Goal: Task Accomplishment & Management: Use online tool/utility

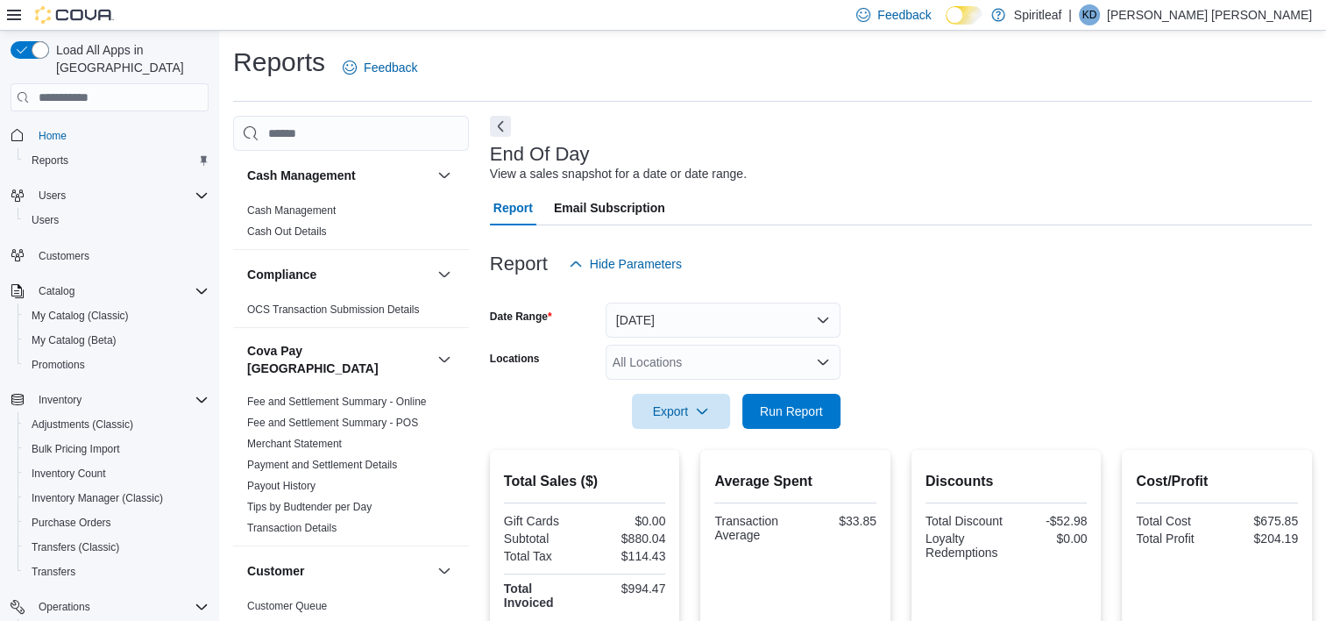
scroll to position [189, 0]
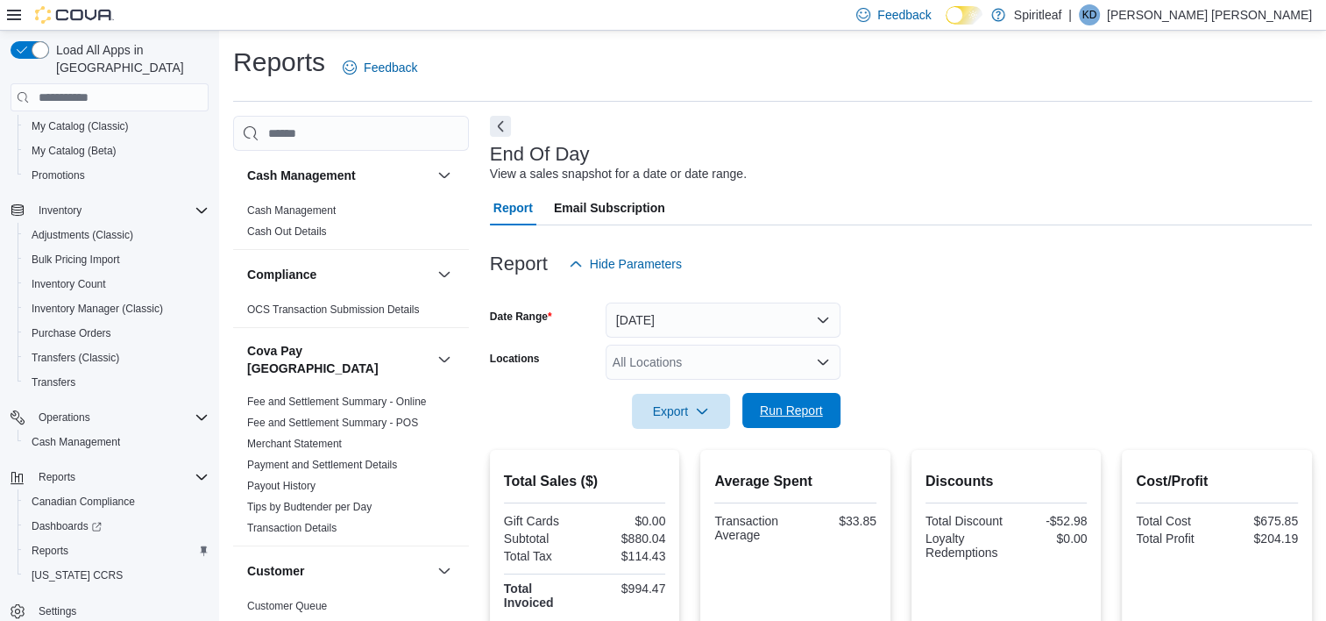
click at [781, 417] on span "Run Report" at bounding box center [791, 410] width 63 height 18
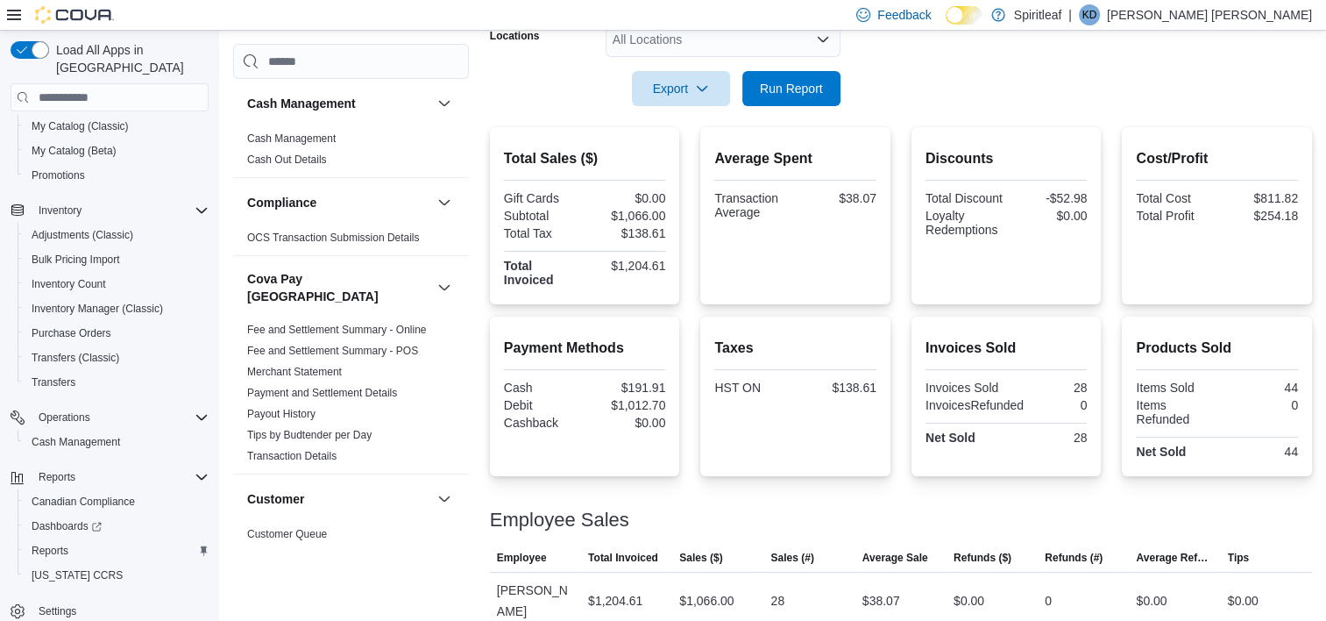
scroll to position [324, 0]
drag, startPoint x: 780, startPoint y: 89, endPoint x: 783, endPoint y: 75, distance: 14.3
click at [782, 76] on span "Run Report" at bounding box center [791, 85] width 77 height 35
click at [784, 88] on span "Run Report" at bounding box center [791, 86] width 63 height 18
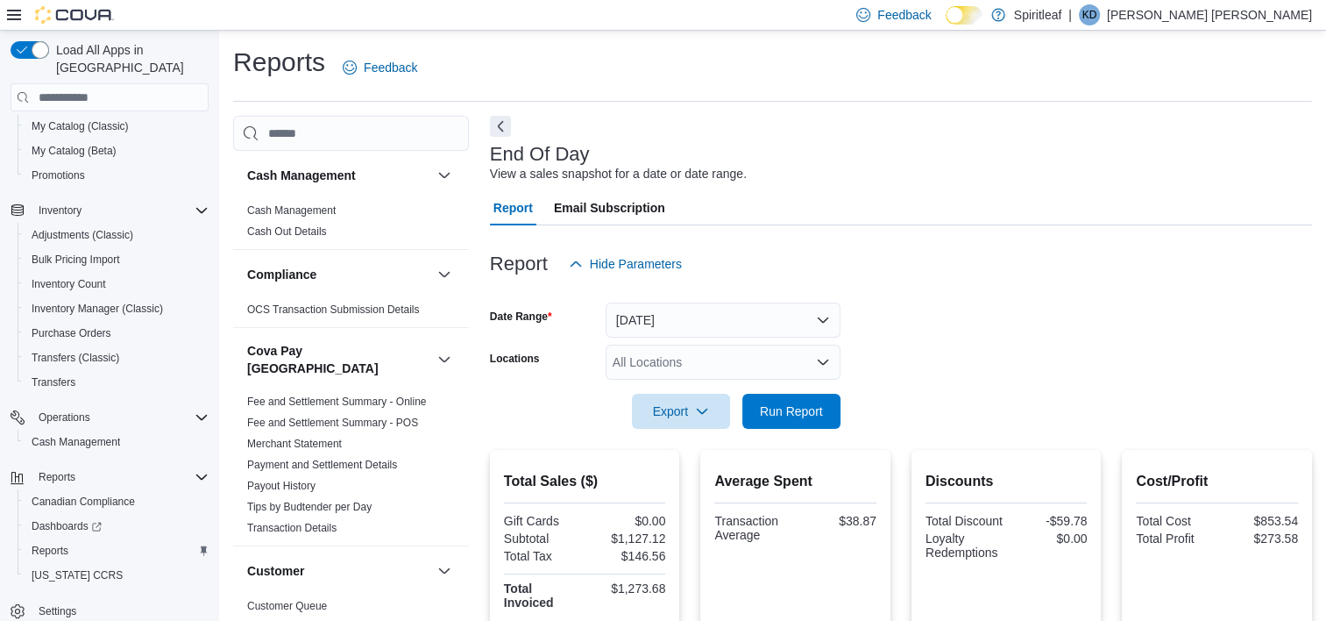
scroll to position [0, 0]
click at [797, 404] on span "Run Report" at bounding box center [791, 411] width 63 height 18
click at [791, 406] on span "Run Report" at bounding box center [791, 410] width 63 height 18
click at [792, 414] on span "Run Report" at bounding box center [791, 410] width 63 height 18
click at [812, 413] on span "Run Report" at bounding box center [791, 410] width 63 height 18
